Goal: Task Accomplishment & Management: Complete application form

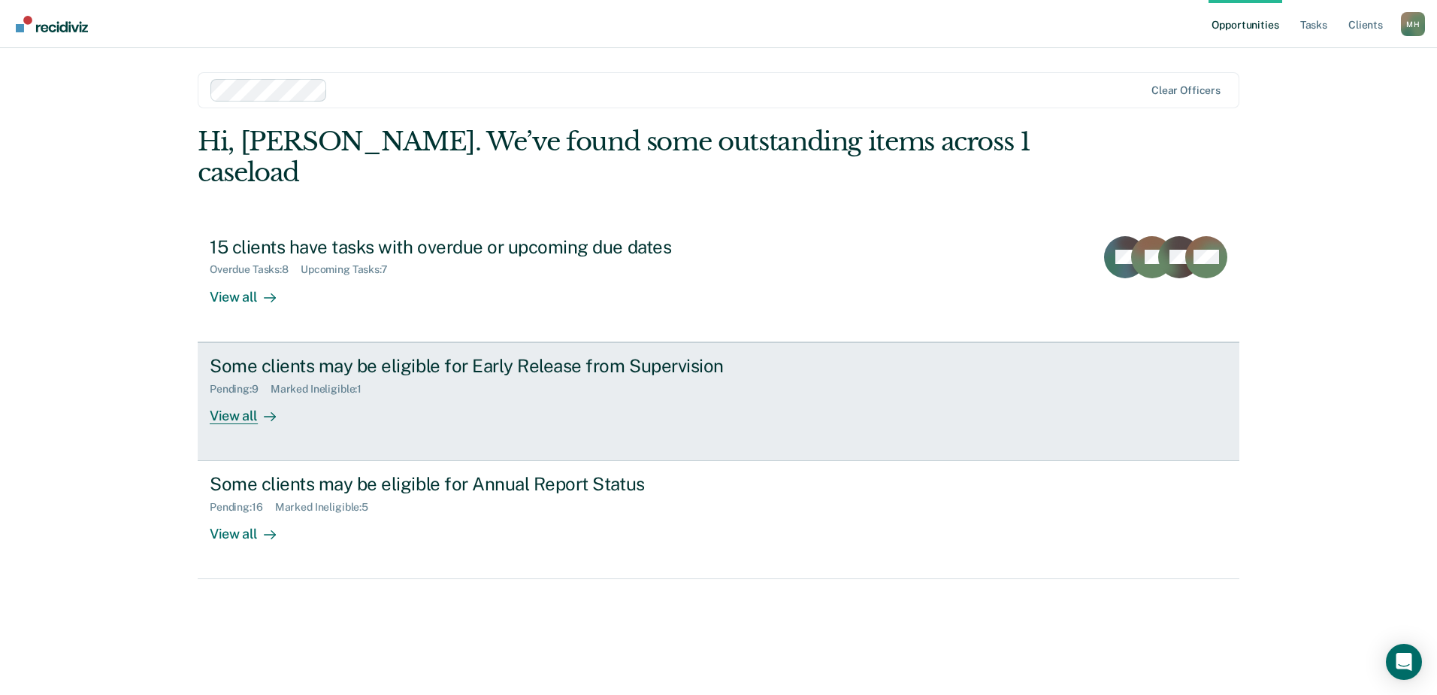
click at [492, 425] on link "Some clients may be eligible for Early Release from Supervision Pending : 9 Mar…" at bounding box center [719, 401] width 1042 height 119
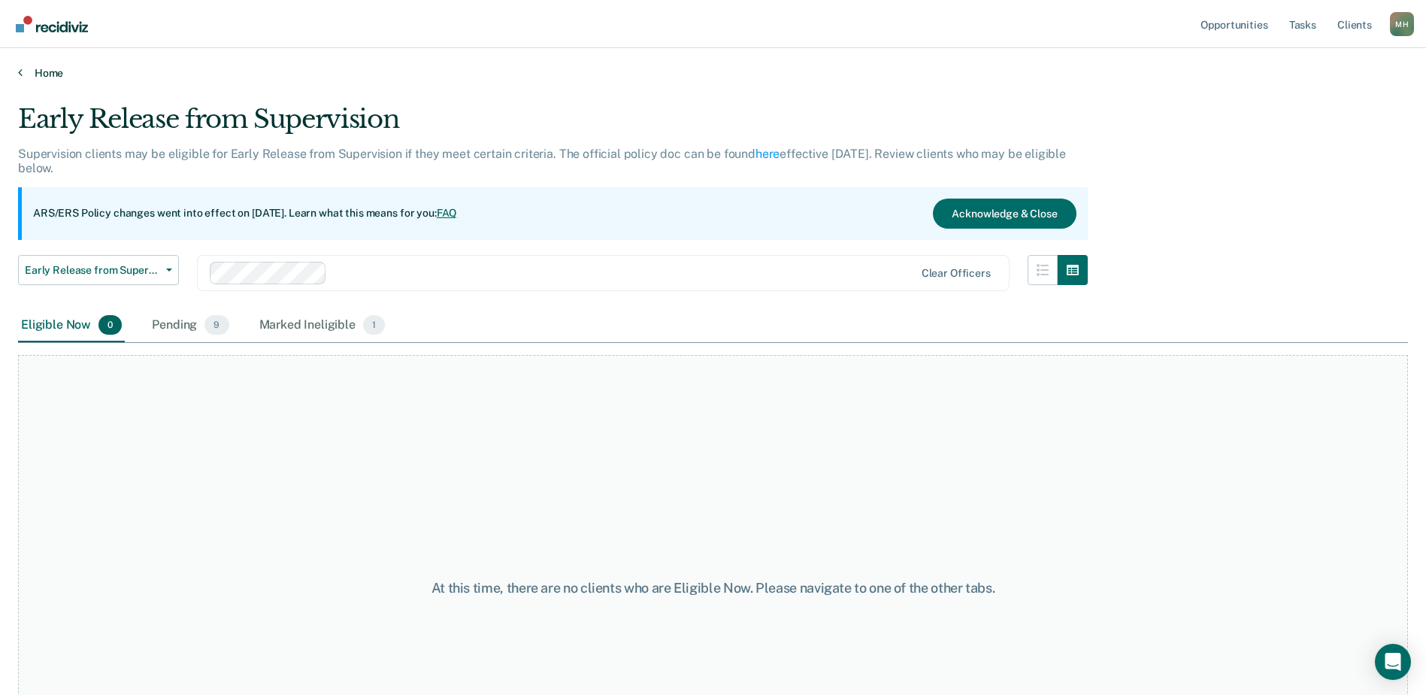
click at [33, 74] on link "Home" at bounding box center [713, 73] width 1390 height 14
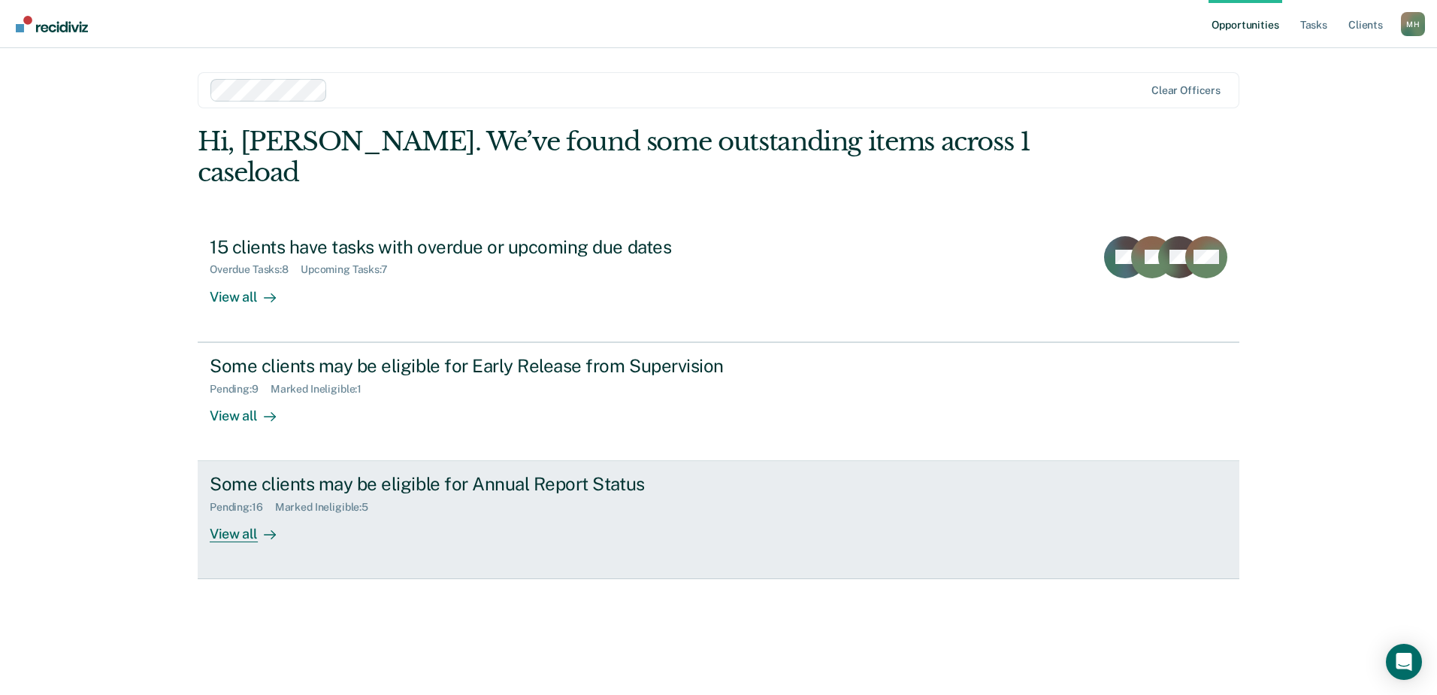
click at [490, 483] on div "Some clients may be eligible for Annual Report Status Pending : 16 Marked Ineli…" at bounding box center [492, 507] width 564 height 69
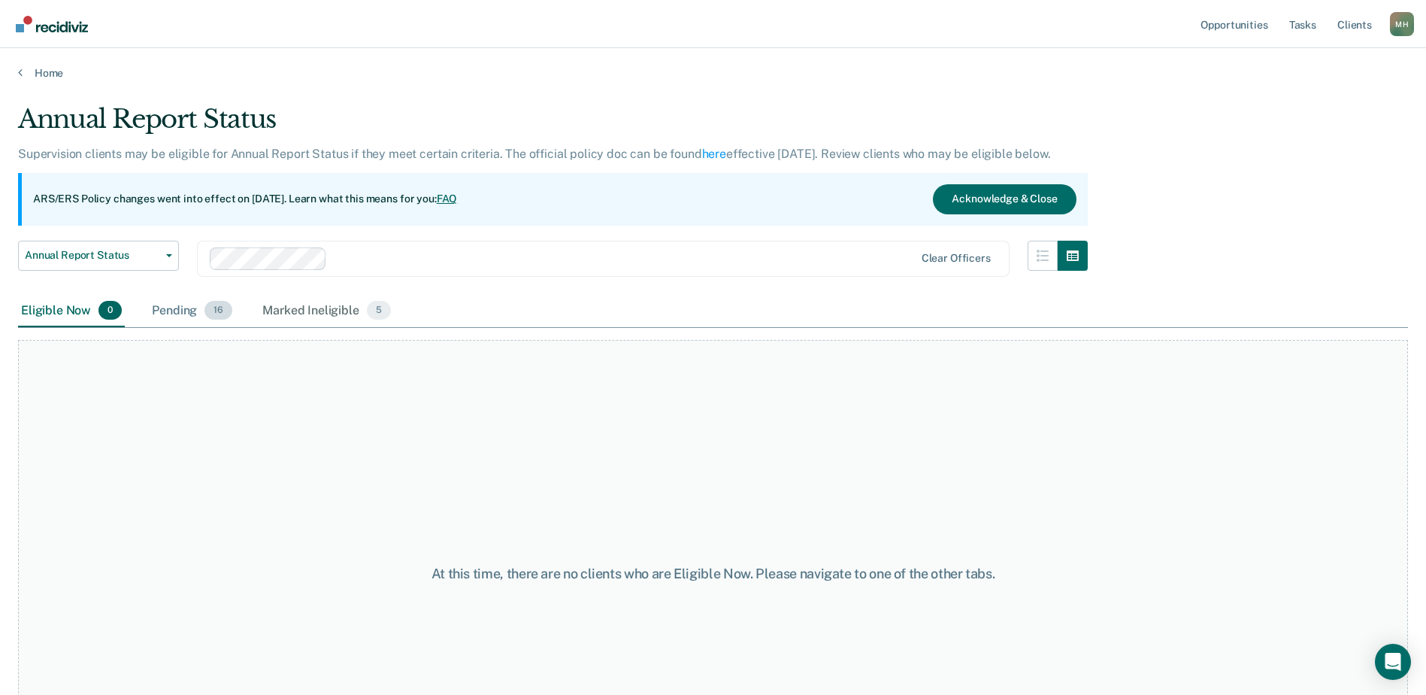
click at [159, 314] on div "Pending 16" at bounding box center [192, 311] width 86 height 33
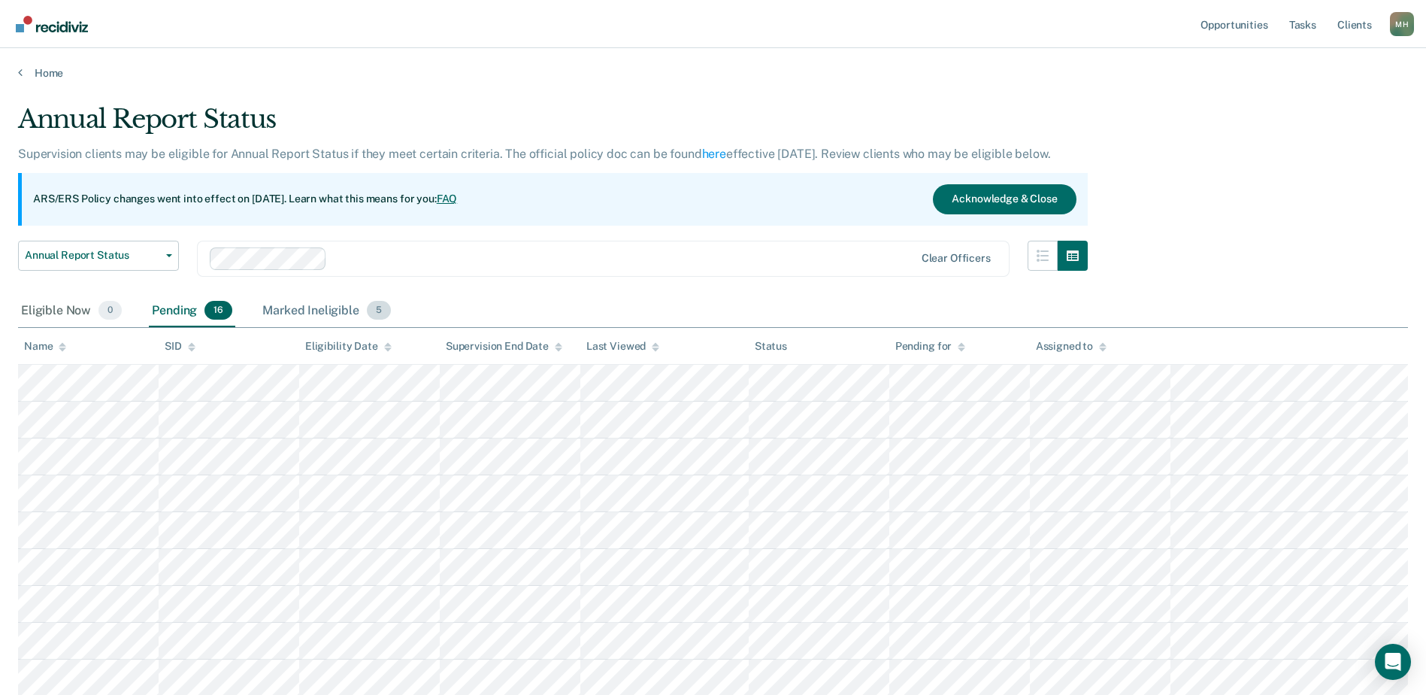
click at [319, 303] on div "Marked Ineligible 5" at bounding box center [326, 311] width 135 height 33
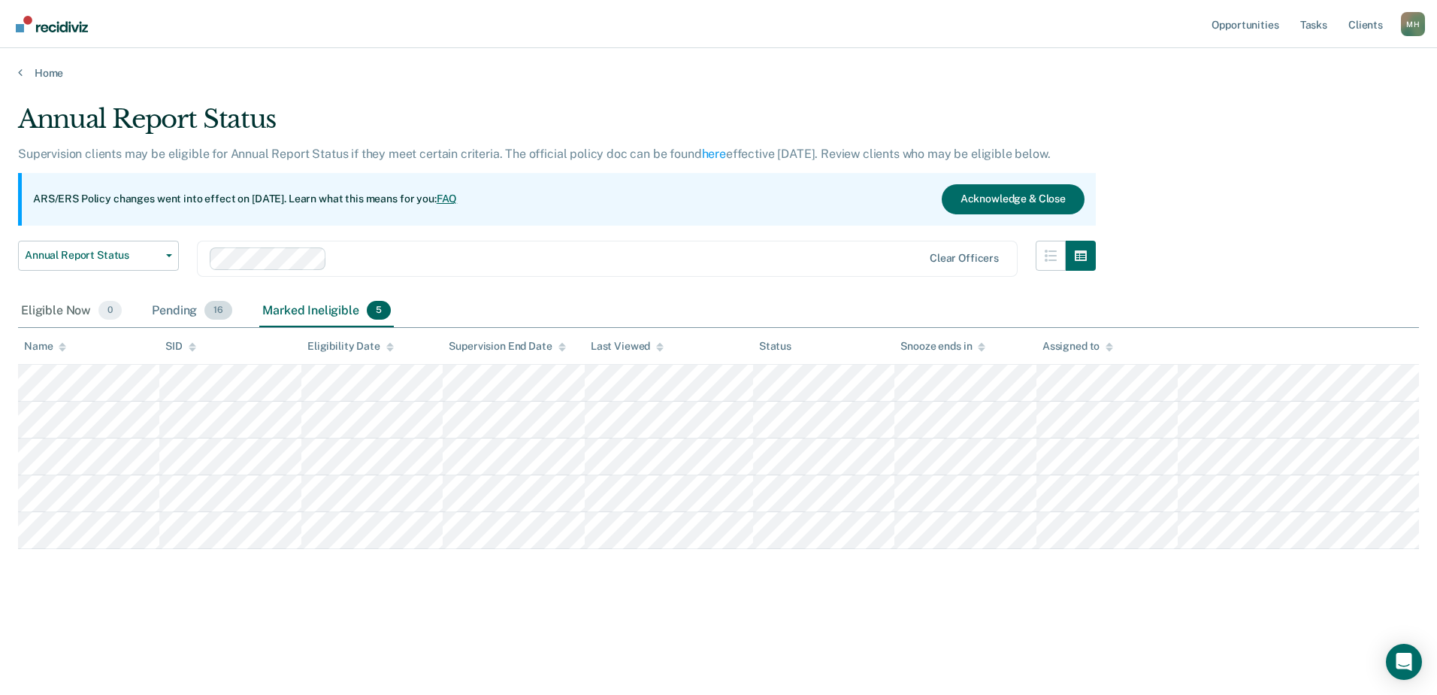
click at [193, 313] on div "Pending 16" at bounding box center [192, 311] width 86 height 33
click at [202, 309] on div "Pending 16" at bounding box center [192, 311] width 86 height 33
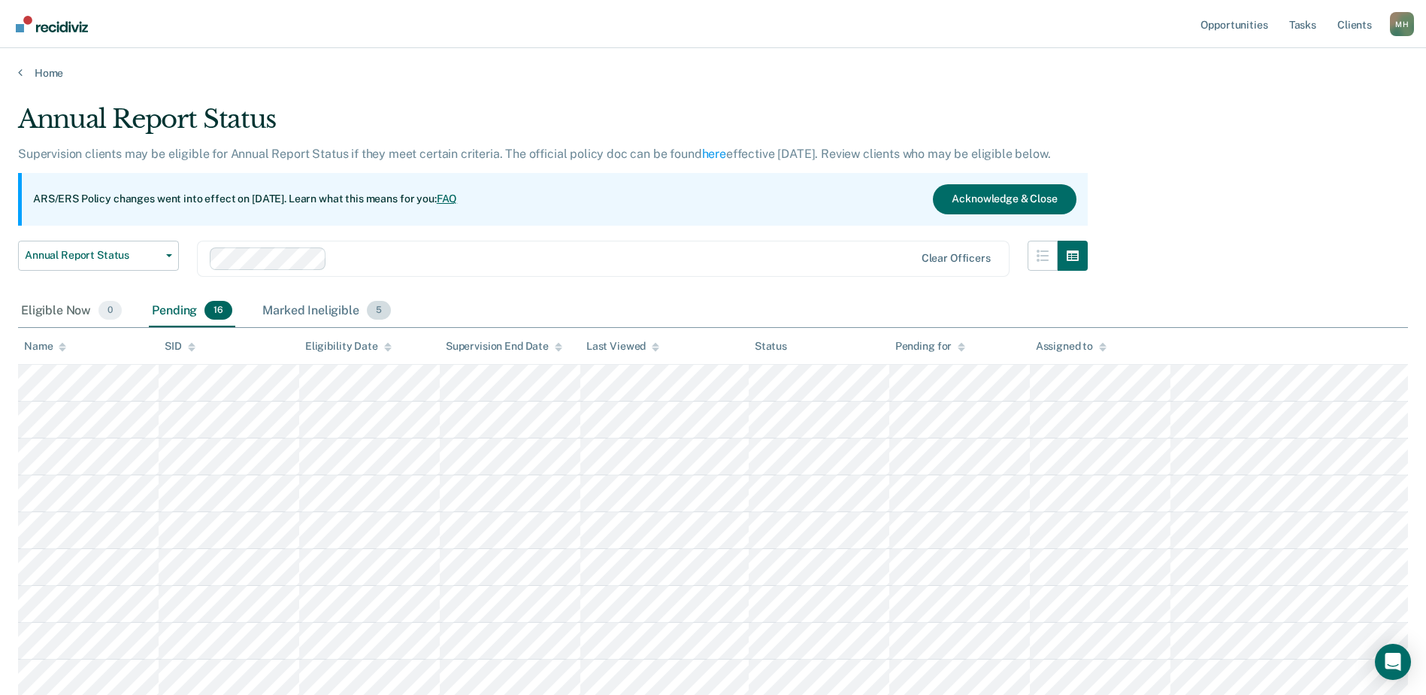
click at [363, 314] on div "Marked Ineligible 5" at bounding box center [326, 311] width 135 height 33
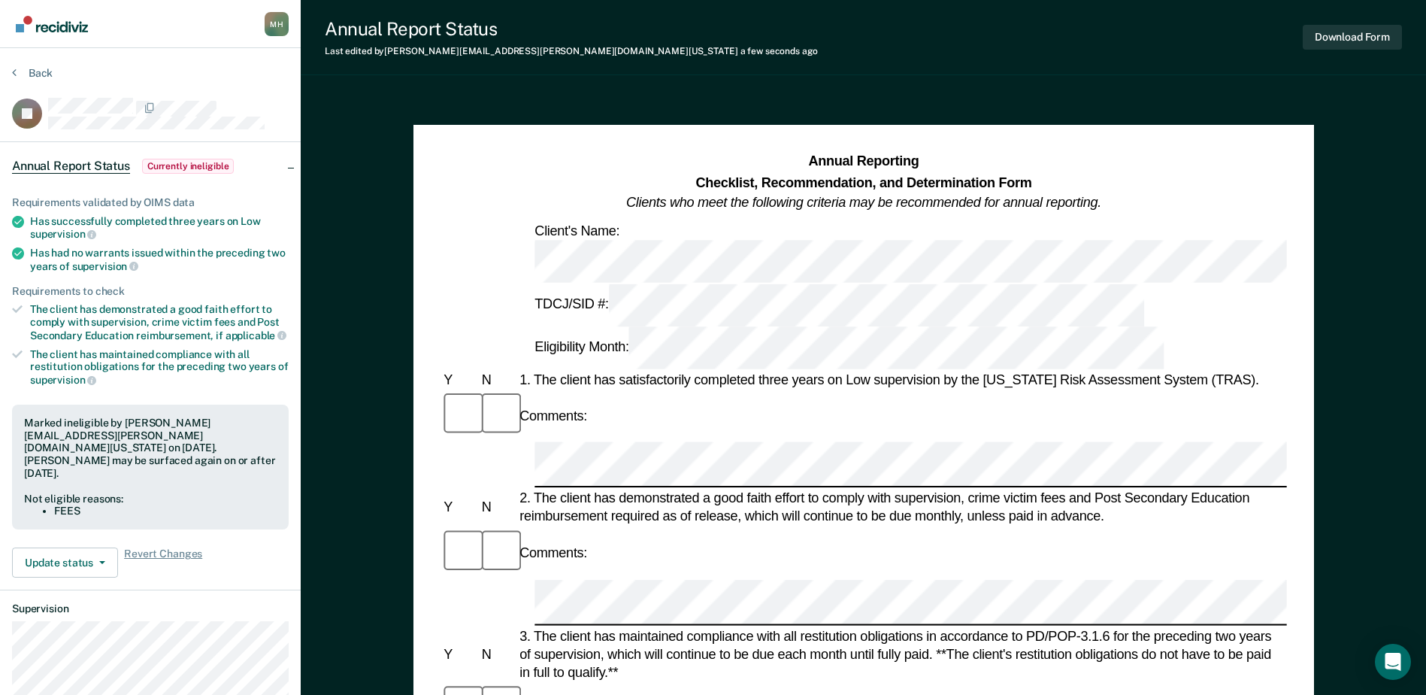
click at [689, 683] on div "Comments:" at bounding box center [864, 708] width 846 height 50
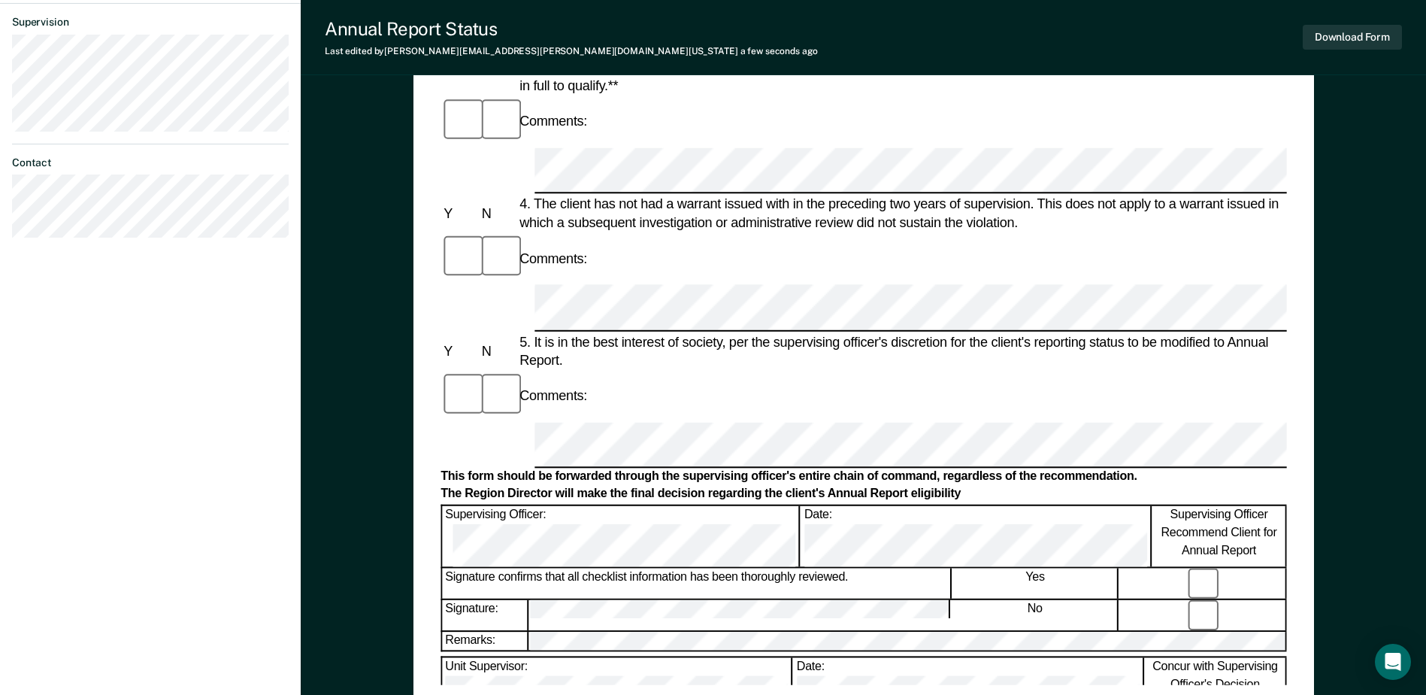
scroll to position [677, 0]
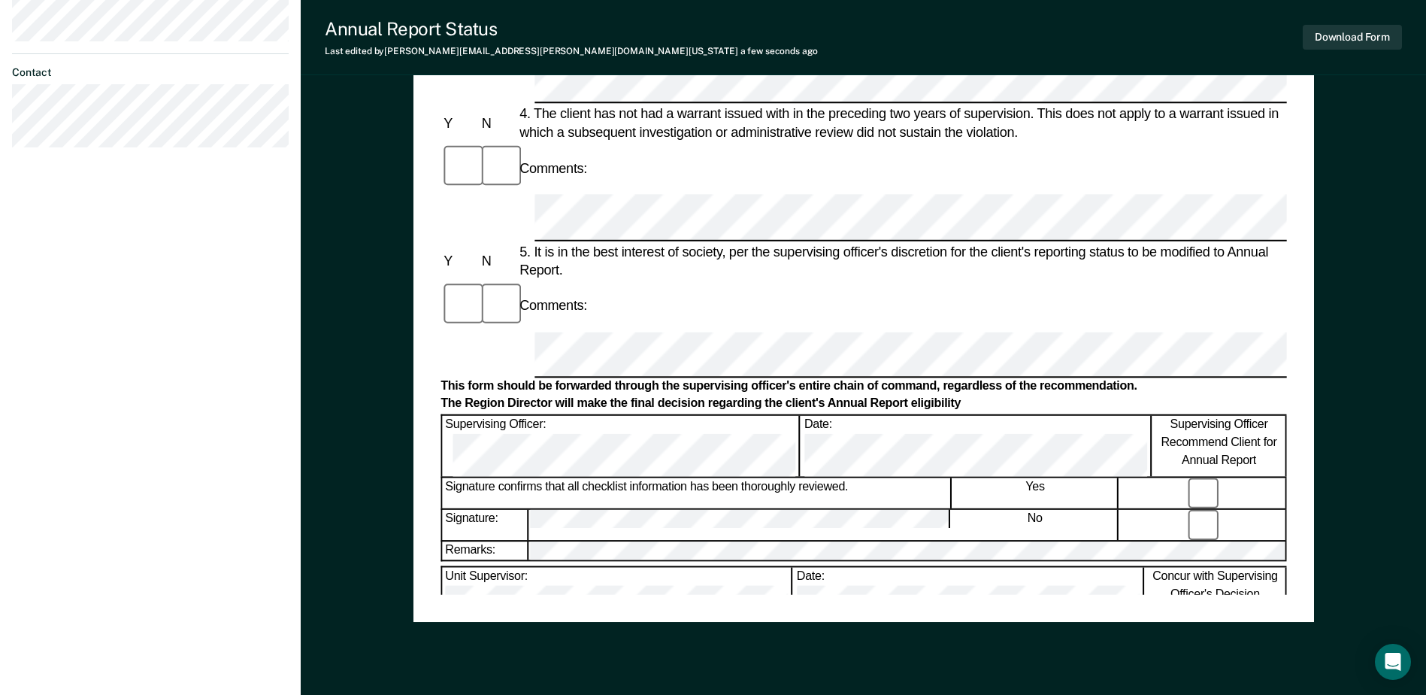
click at [580, 593] on div "Annual Reporting Checklist, Recommendation, and Determination Form Clients who …" at bounding box center [864, 34] width 846 height 1119
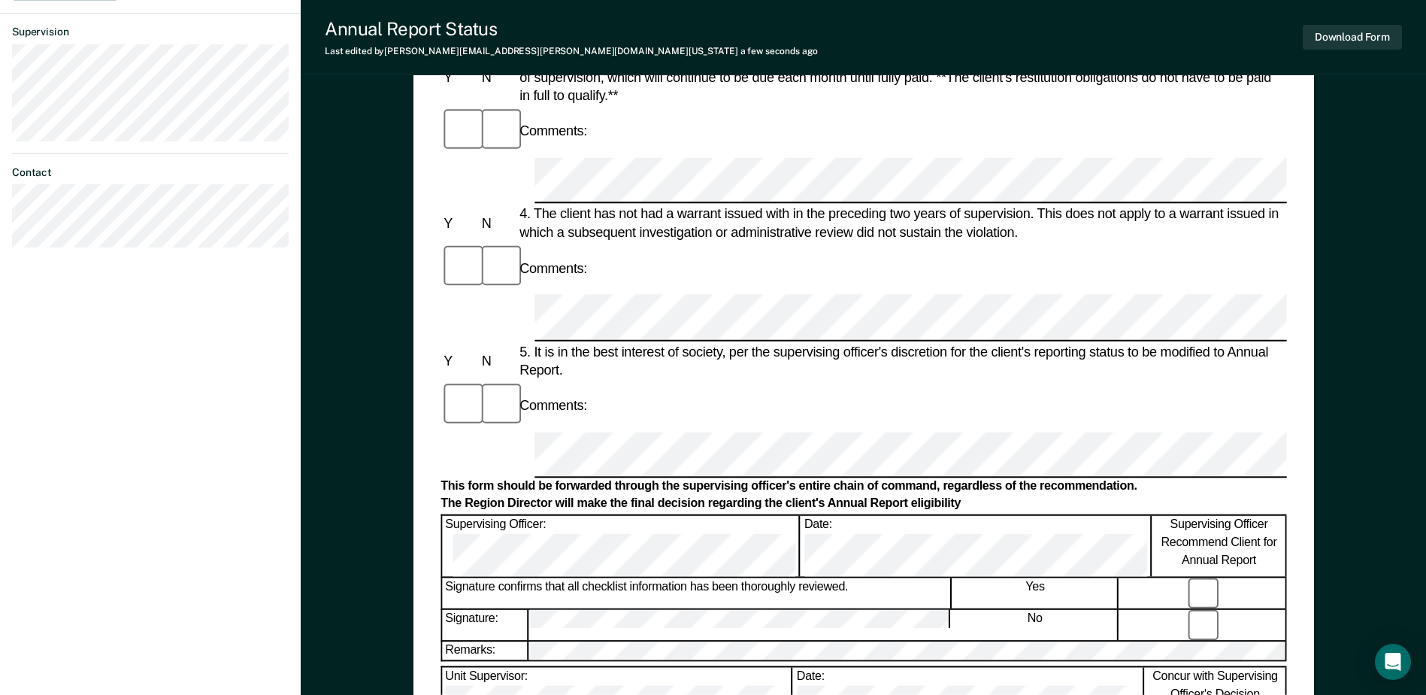
scroll to position [270, 0]
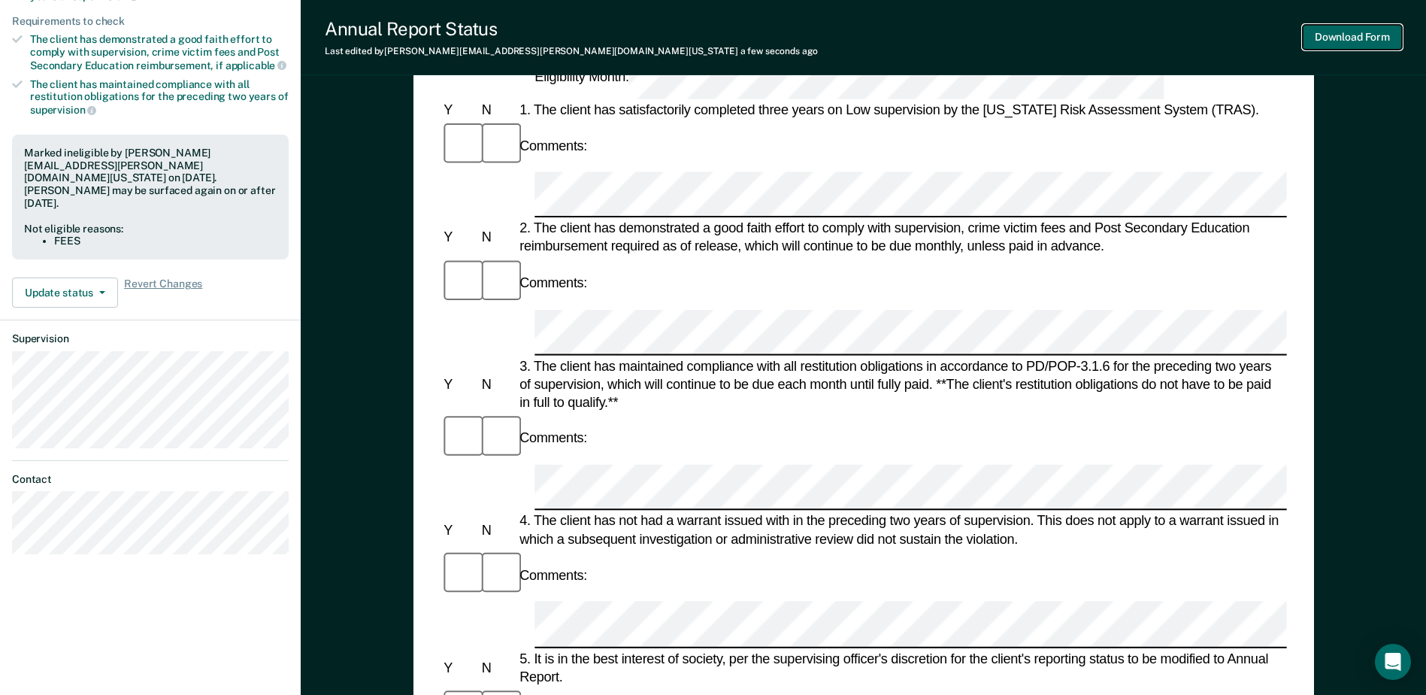
click at [1334, 40] on button "Download Form" at bounding box center [1352, 37] width 99 height 25
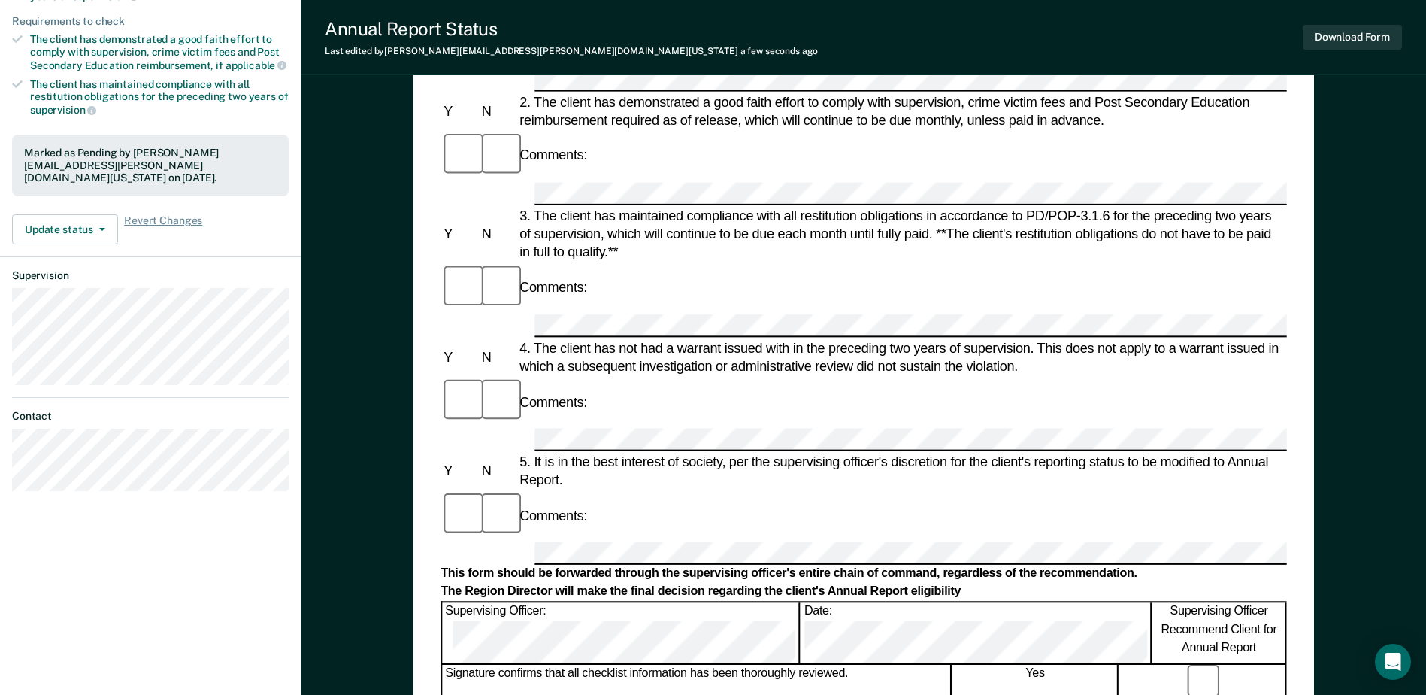
scroll to position [0, 0]
